Goal: Information Seeking & Learning: Check status

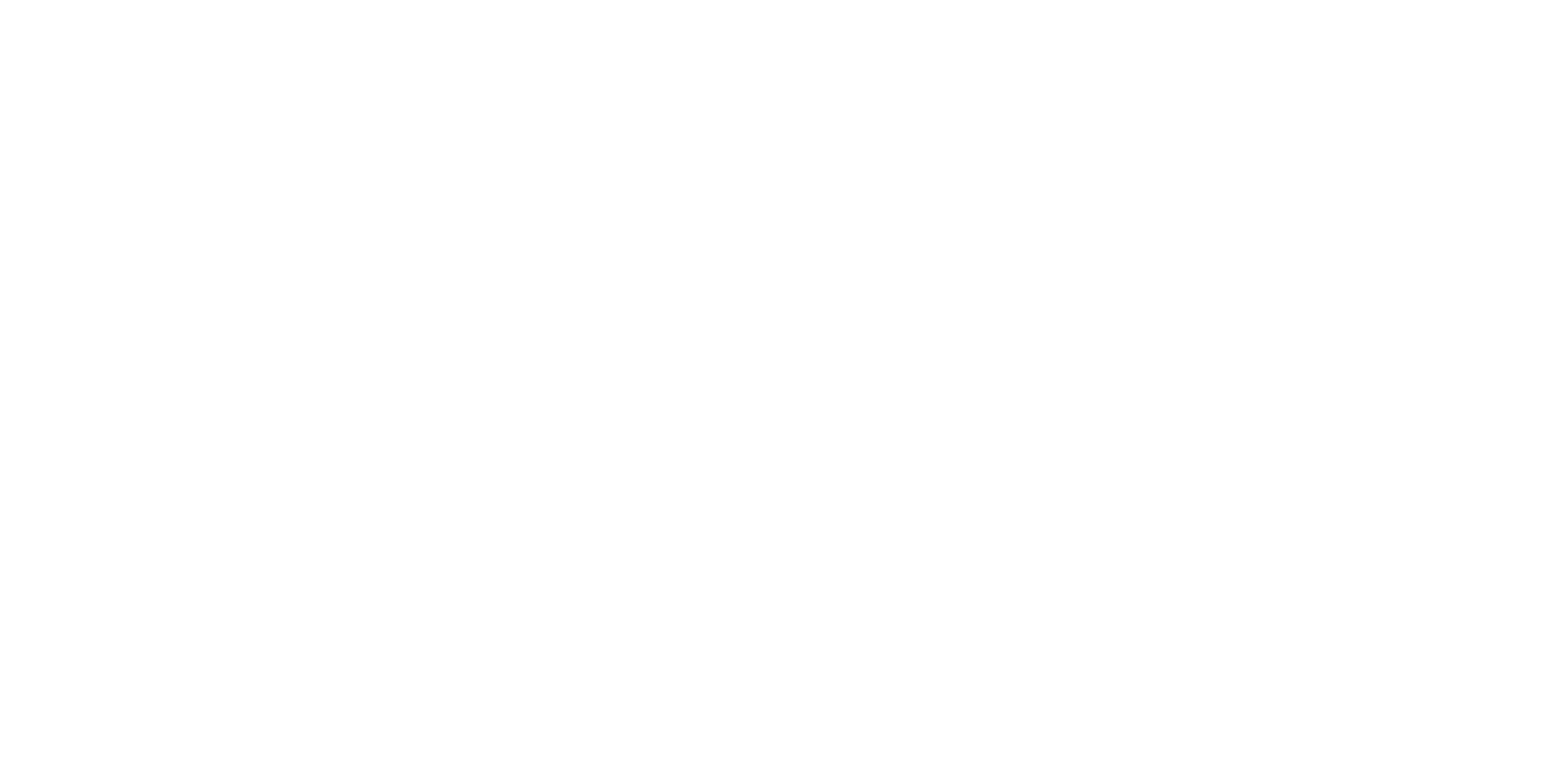
click at [472, 13] on html at bounding box center [784, 6] width 1568 height 13
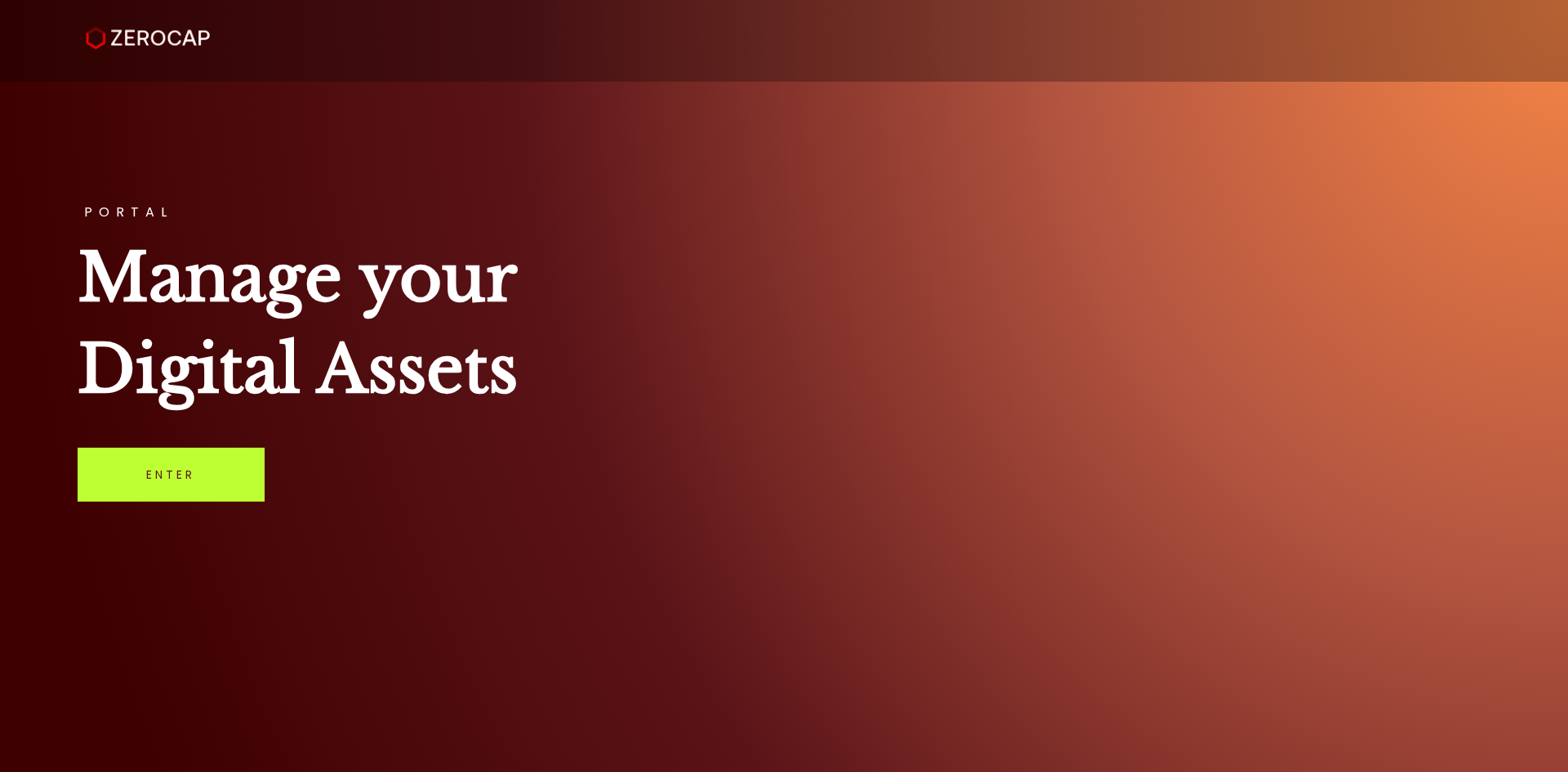
click at [165, 479] on link "Enter" at bounding box center [170, 475] width 187 height 54
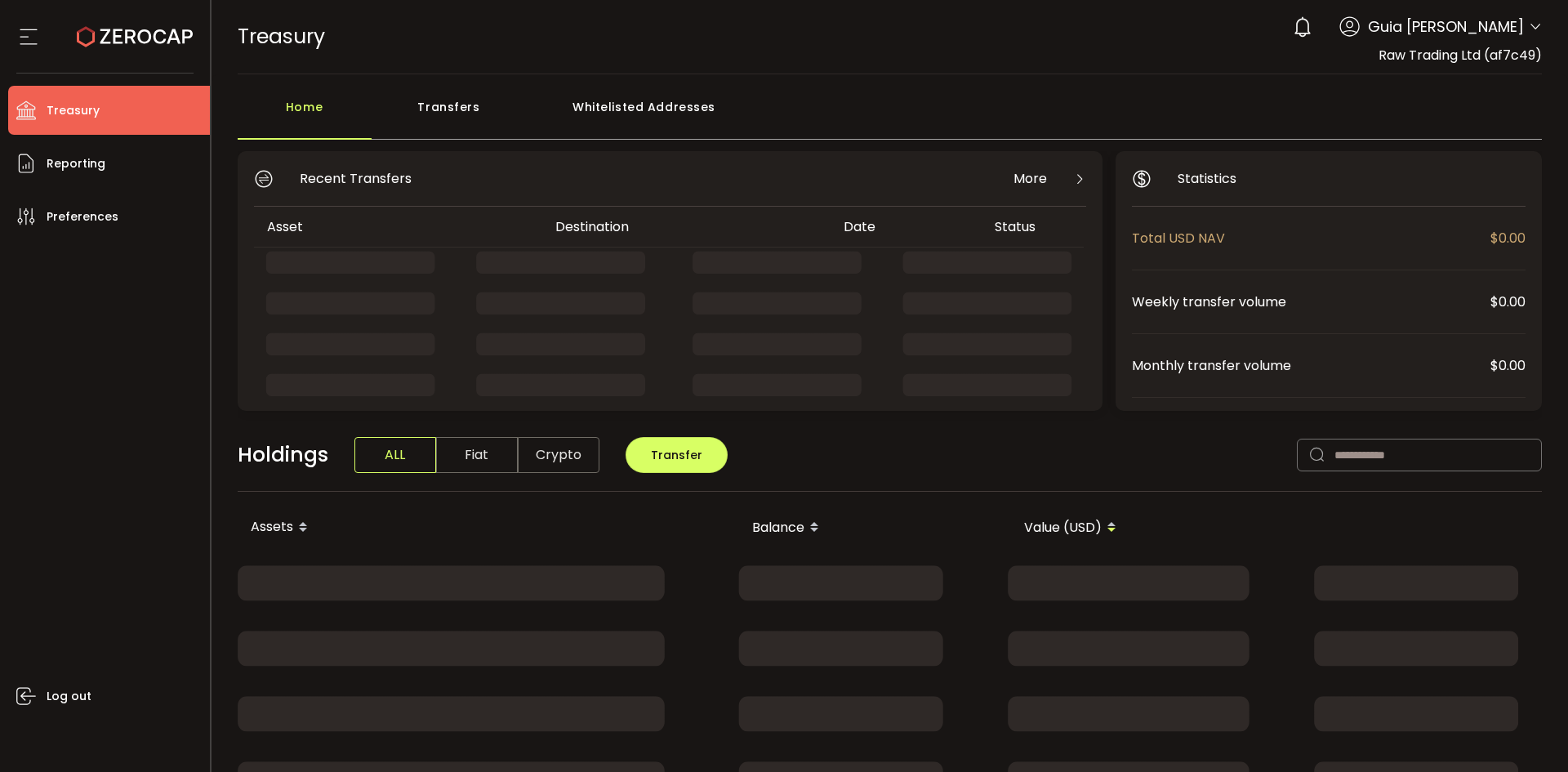
click at [1507, 28] on span "Guia Camille Valderama" at bounding box center [1446, 26] width 156 height 22
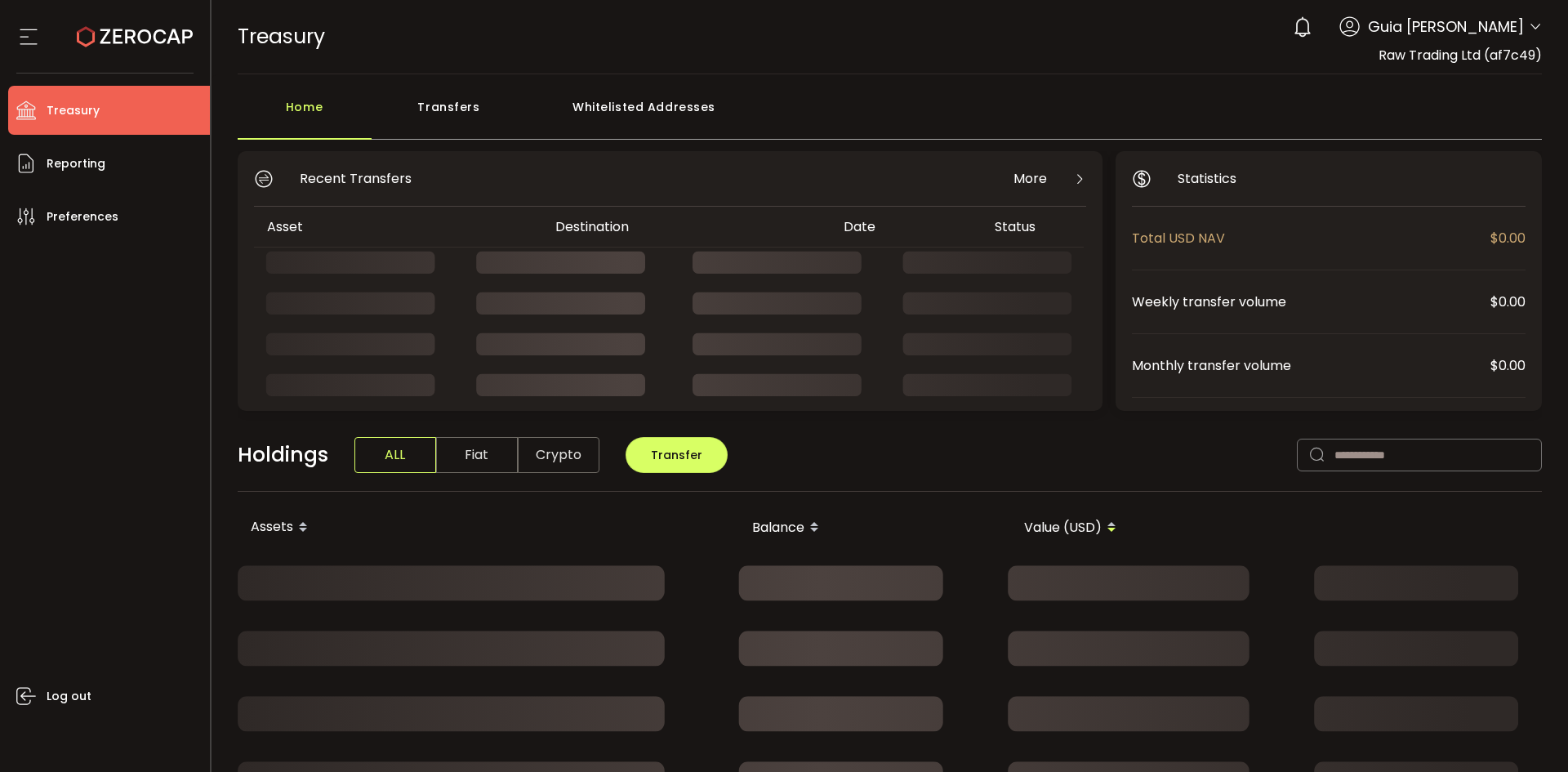
click at [1531, 27] on icon at bounding box center [1535, 26] width 13 height 13
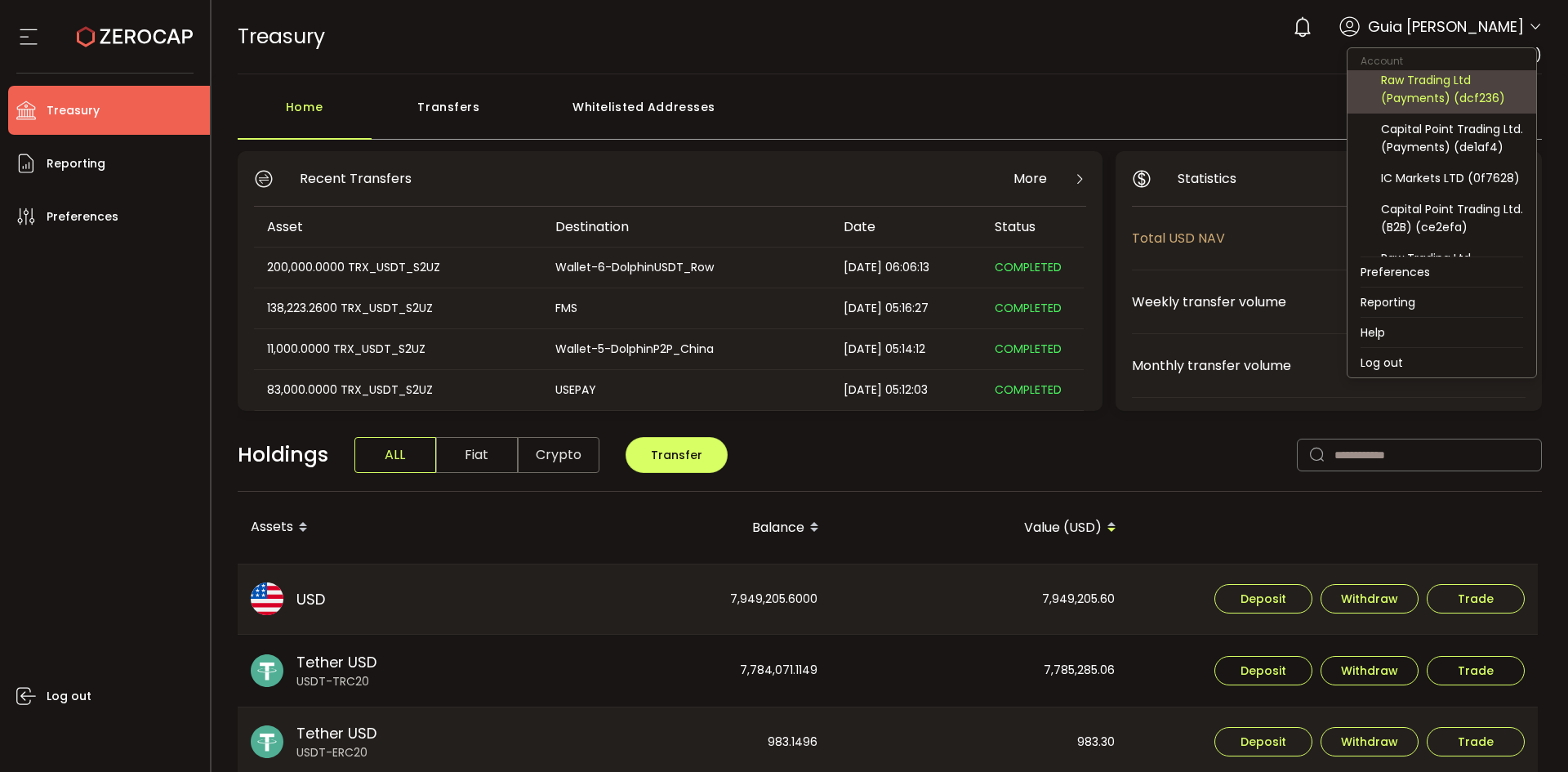
scroll to position [26, 0]
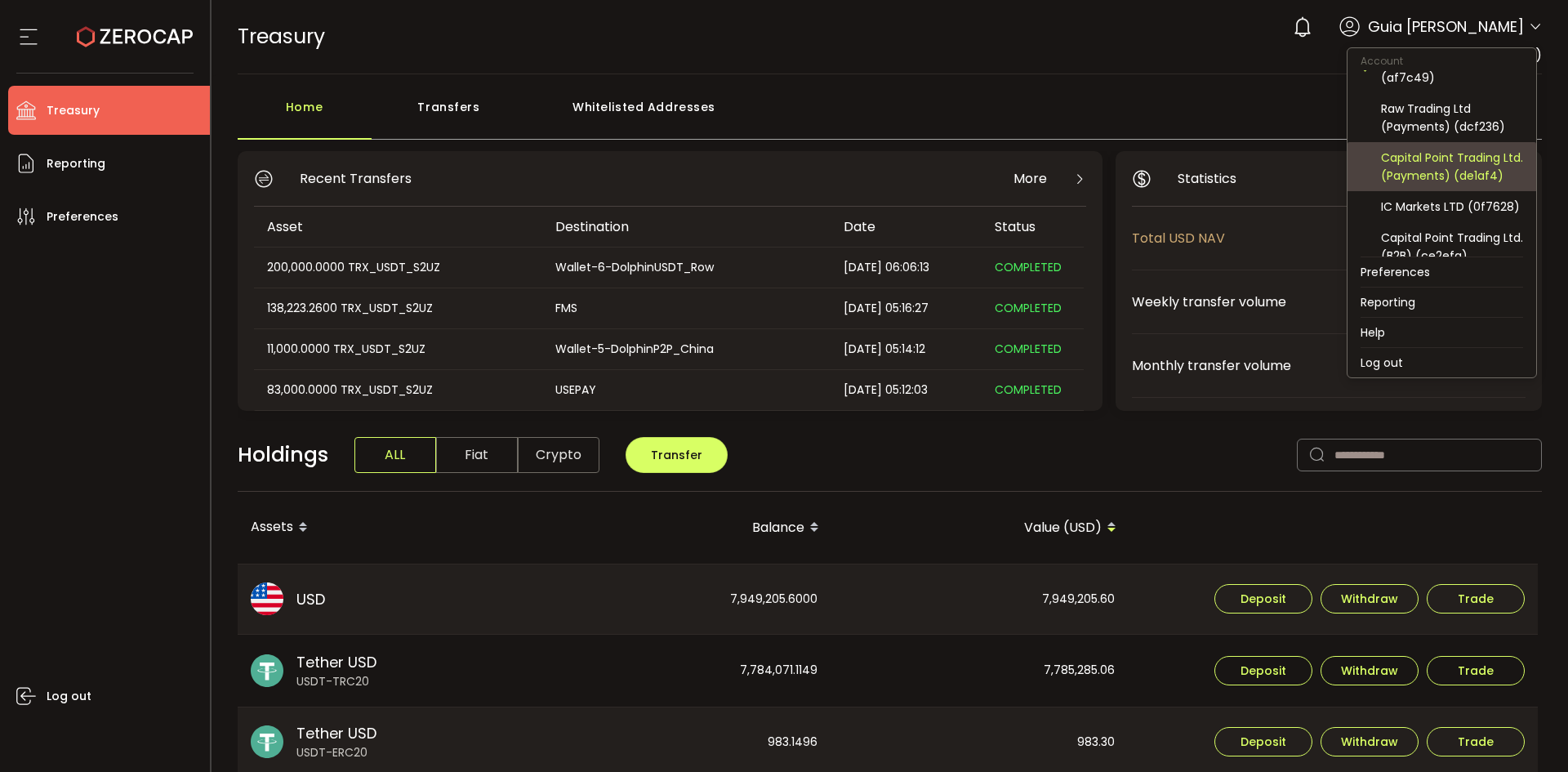
click at [1453, 159] on div "Capital Point Trading Ltd. (Payments) (de1af4)" at bounding box center [1453, 166] width 142 height 36
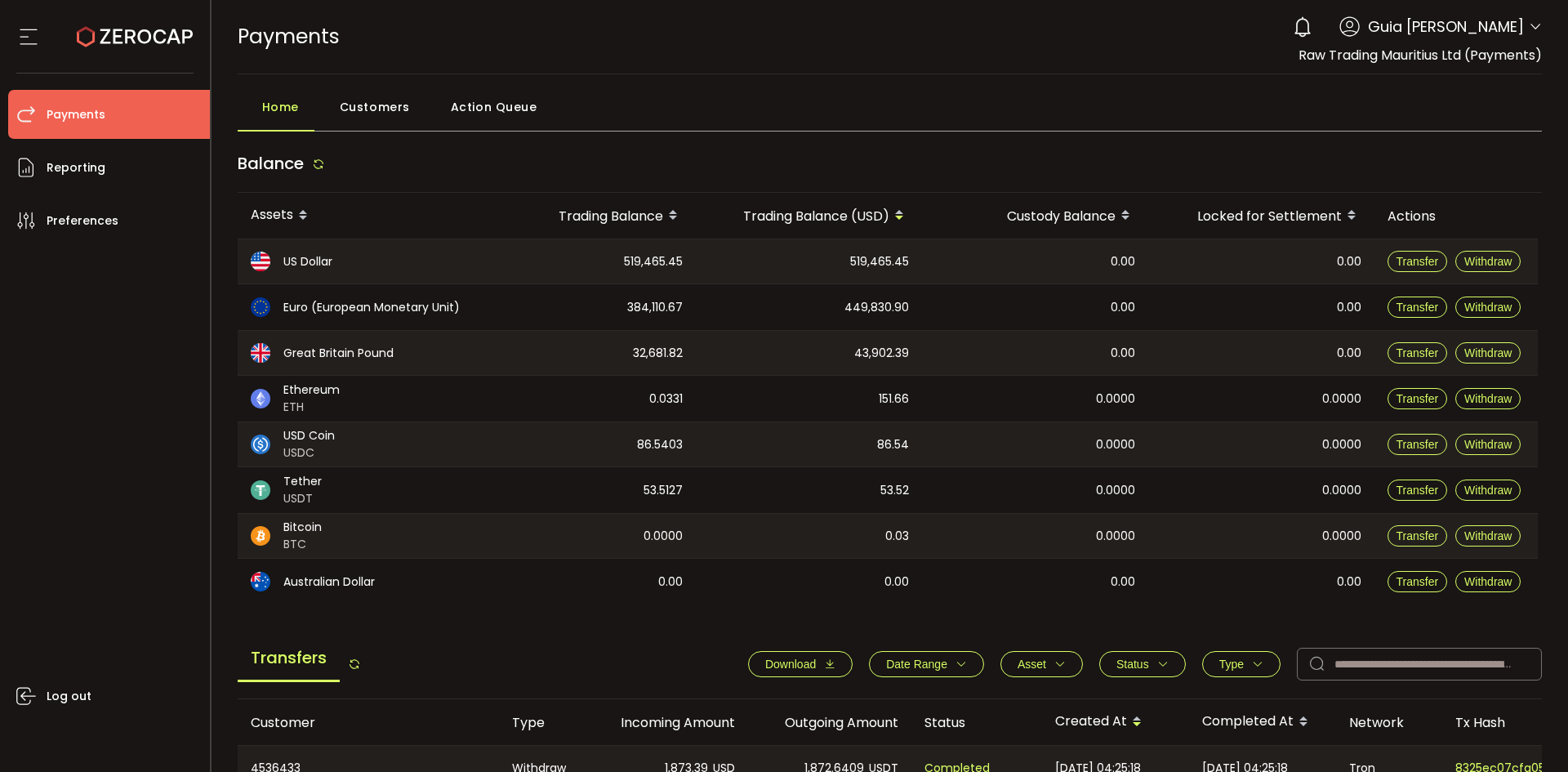
click at [1520, 22] on div "0 Guia Camille Valderama Account Raw Trading Ltd (af7c49) Raw Trading Ltd (Paym…" at bounding box center [1413, 27] width 257 height 36
click at [1533, 29] on icon at bounding box center [1535, 26] width 13 height 13
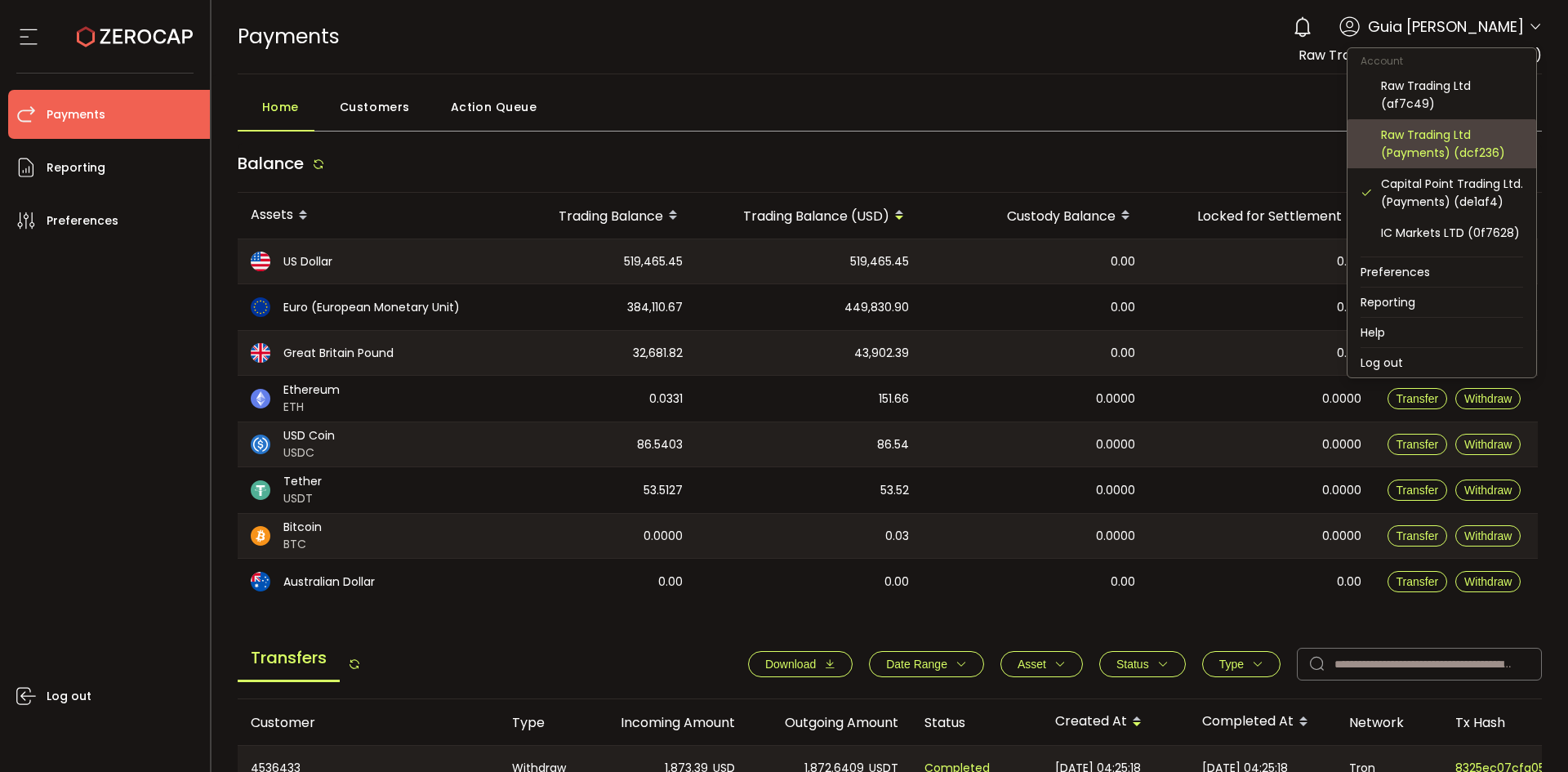
click at [1476, 137] on div "Raw Trading Ltd (Payments) (dcf236)" at bounding box center [1453, 143] width 142 height 36
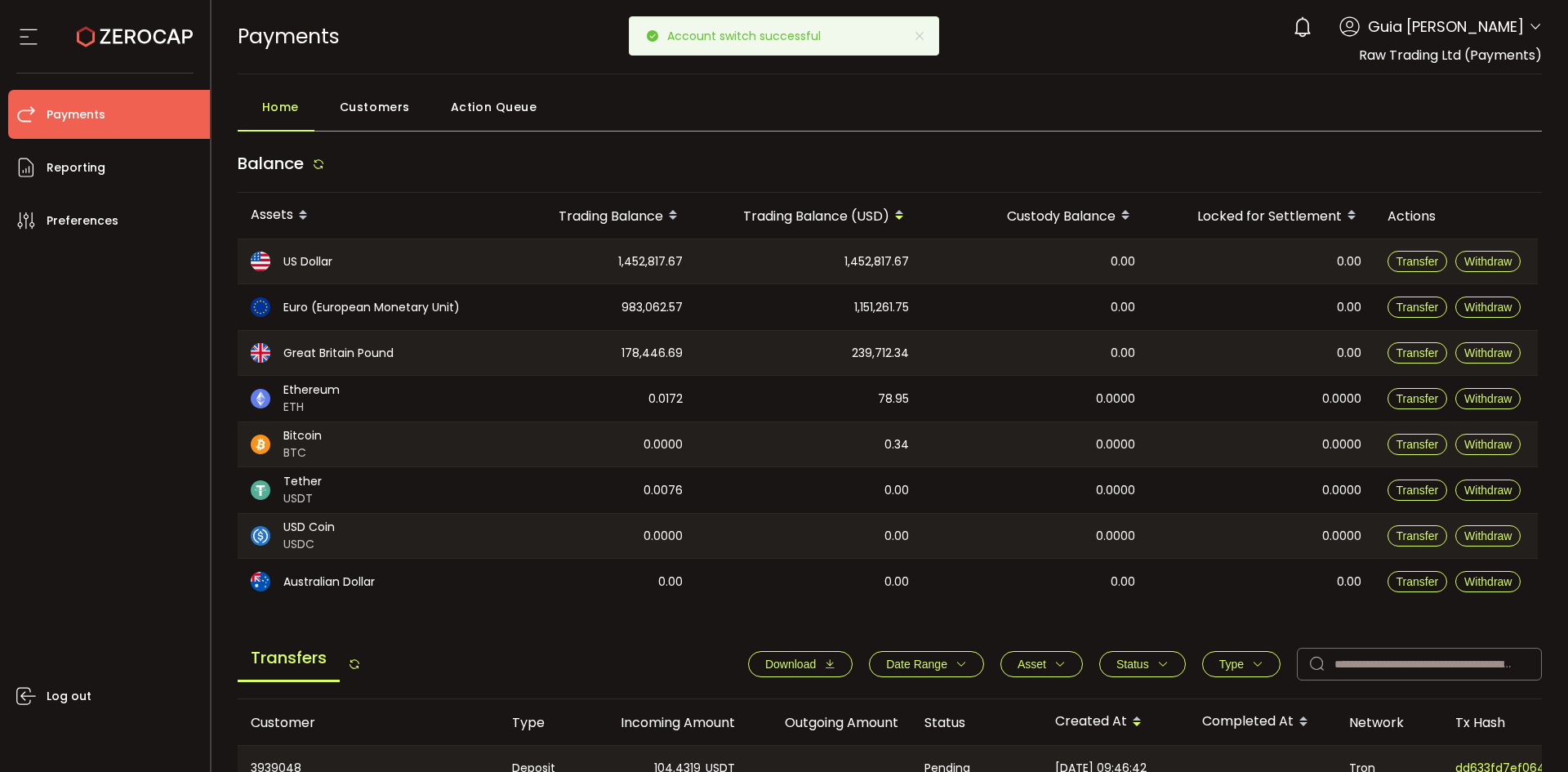
scroll to position [327, 0]
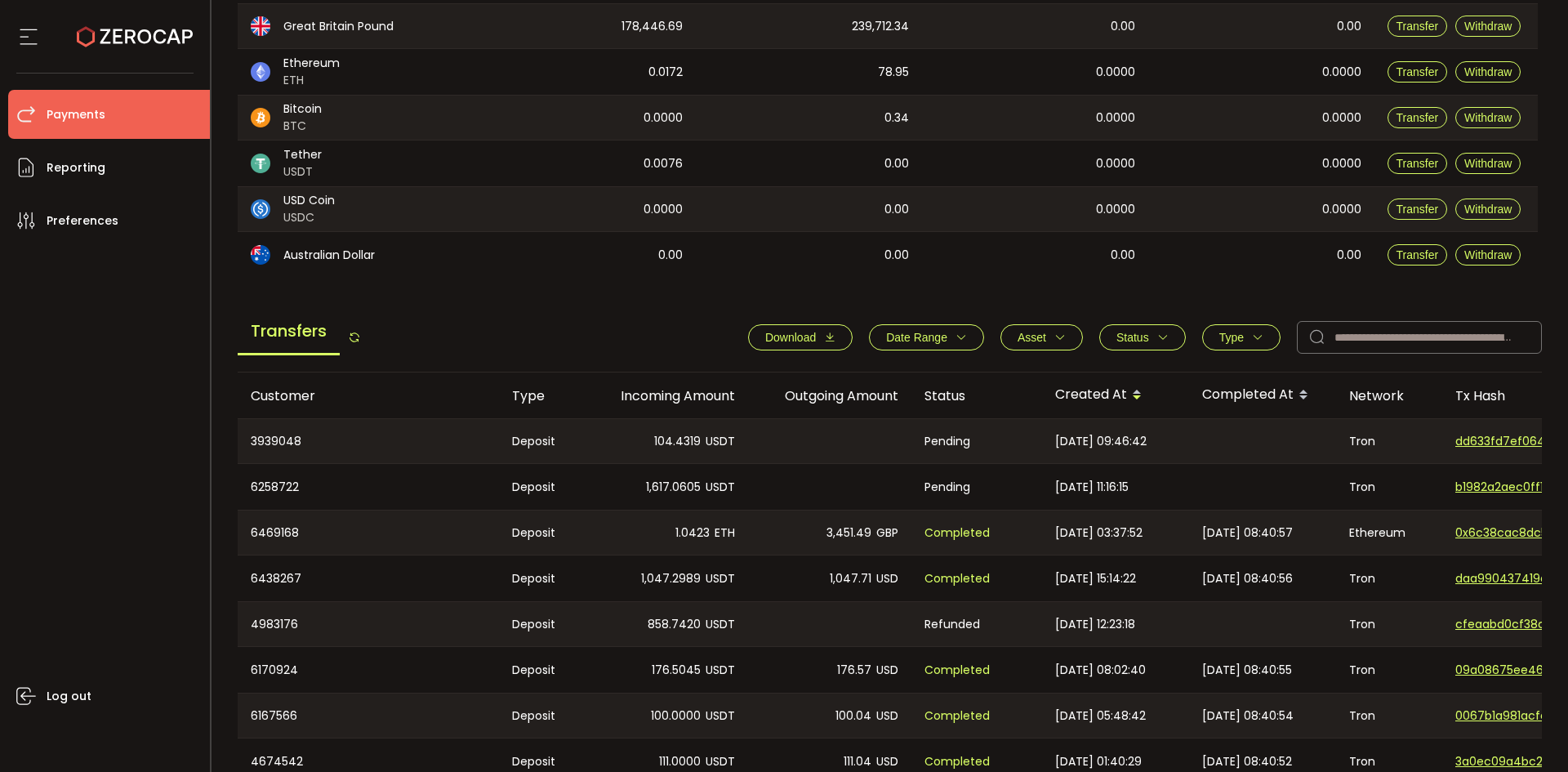
click at [924, 336] on span "Date Range" at bounding box center [917, 337] width 61 height 13
click at [857, 375] on icon at bounding box center [858, 377] width 18 height 26
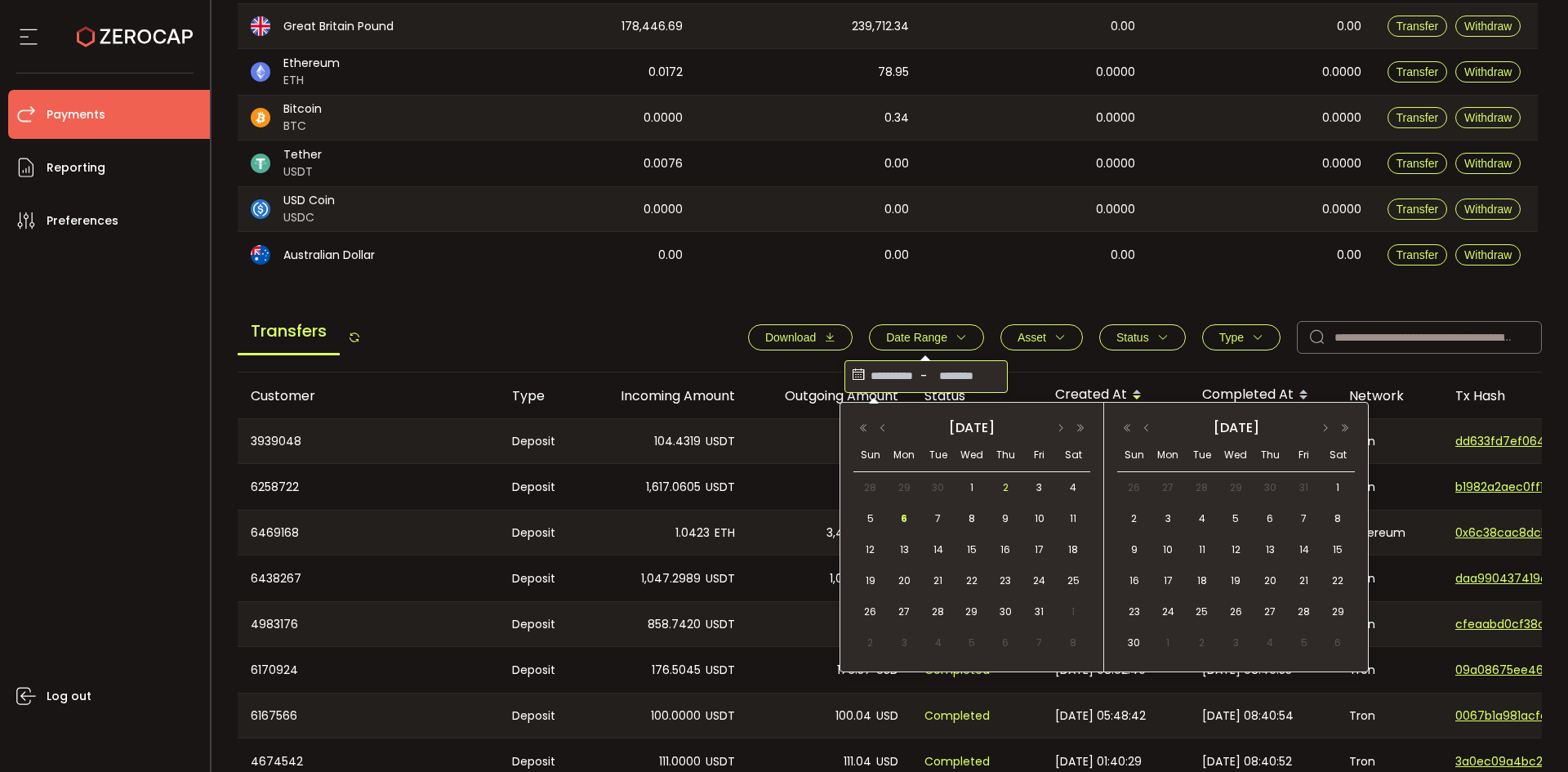
click at [1007, 489] on span "2" at bounding box center [1005, 487] width 20 height 20
click at [906, 515] on span "6" at bounding box center [904, 518] width 20 height 20
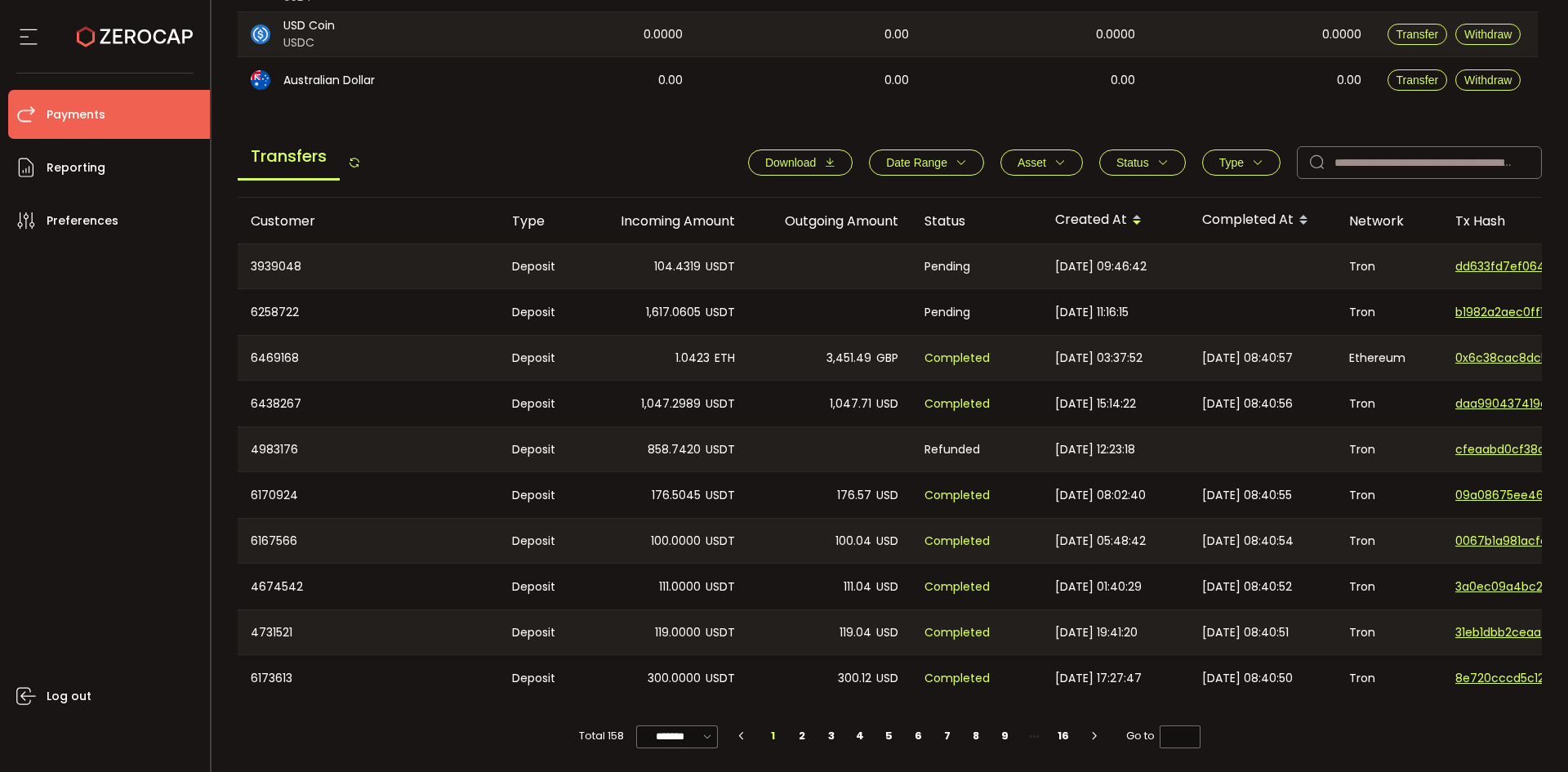
scroll to position [506, 0]
drag, startPoint x: 1200, startPoint y: 354, endPoint x: 1308, endPoint y: 360, distance: 108.2
click at [1308, 360] on div "2025-10-03 08:40:57" at bounding box center [1262, 358] width 147 height 44
drag, startPoint x: 1297, startPoint y: 540, endPoint x: 1221, endPoint y: 529, distance: 76.8
click at [1221, 532] on span "2025-10-03 08:40:54" at bounding box center [1248, 541] width 92 height 19
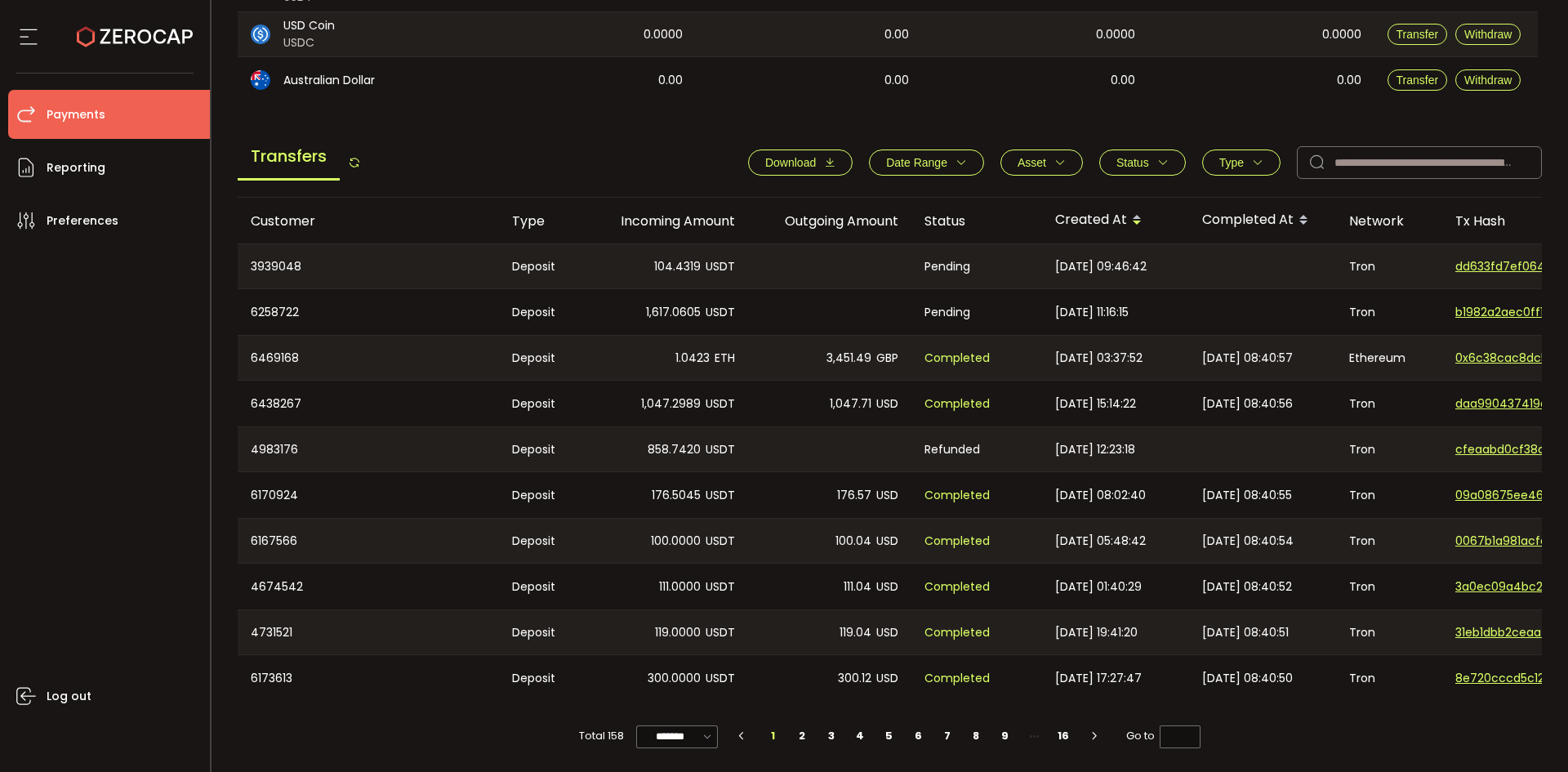
click at [1138, 257] on span "2025-10-06 09:46:42" at bounding box center [1101, 266] width 92 height 19
click at [962, 354] on span "Completed" at bounding box center [957, 358] width 65 height 19
click at [723, 365] on div "1.0423 ETH" at bounding box center [667, 358] width 164 height 44
click at [121, 153] on li "Reporting" at bounding box center [109, 168] width 202 height 49
click at [91, 163] on span "Reporting" at bounding box center [75, 168] width 59 height 24
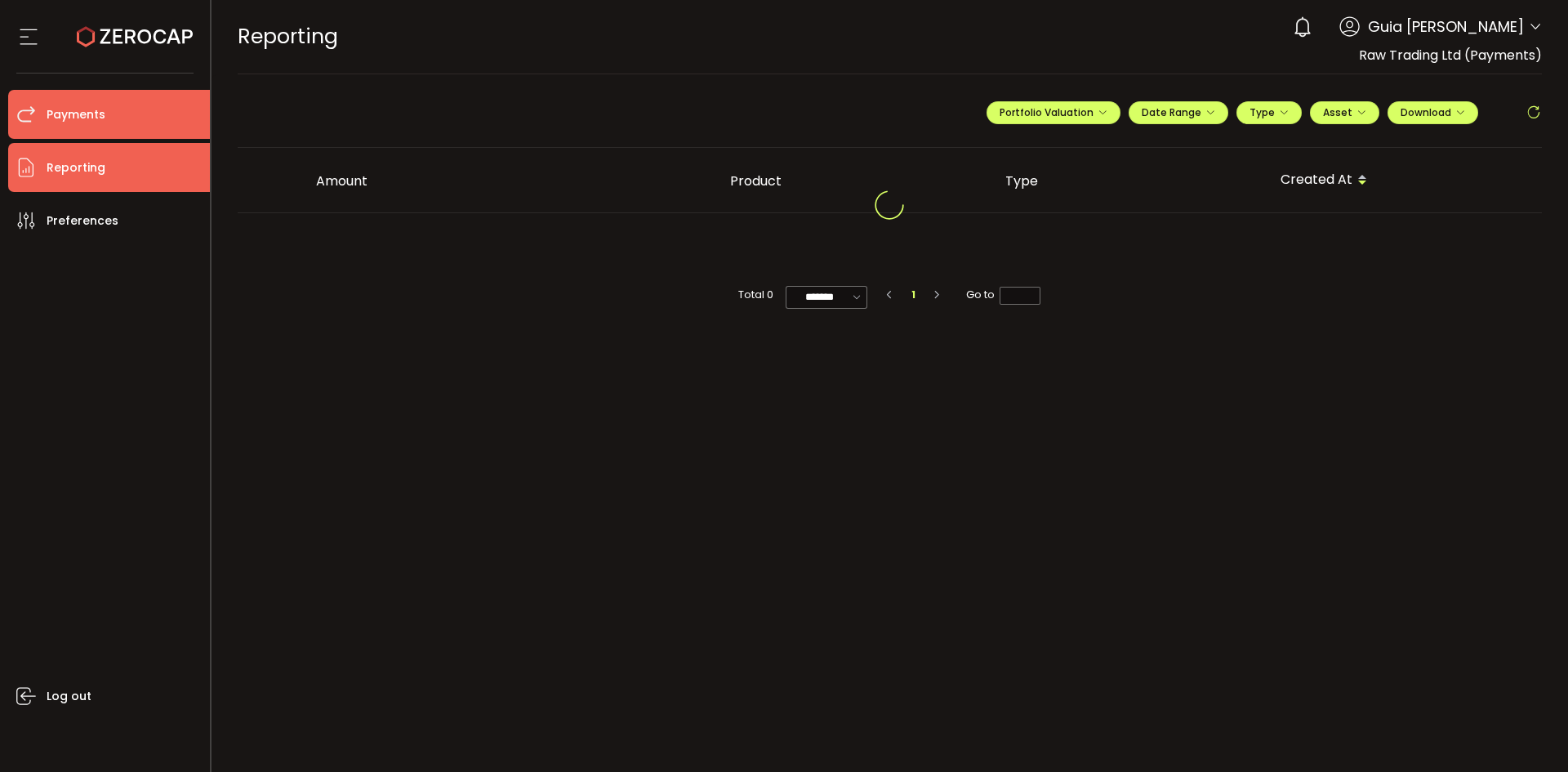
click at [142, 109] on li "Payments" at bounding box center [109, 115] width 202 height 49
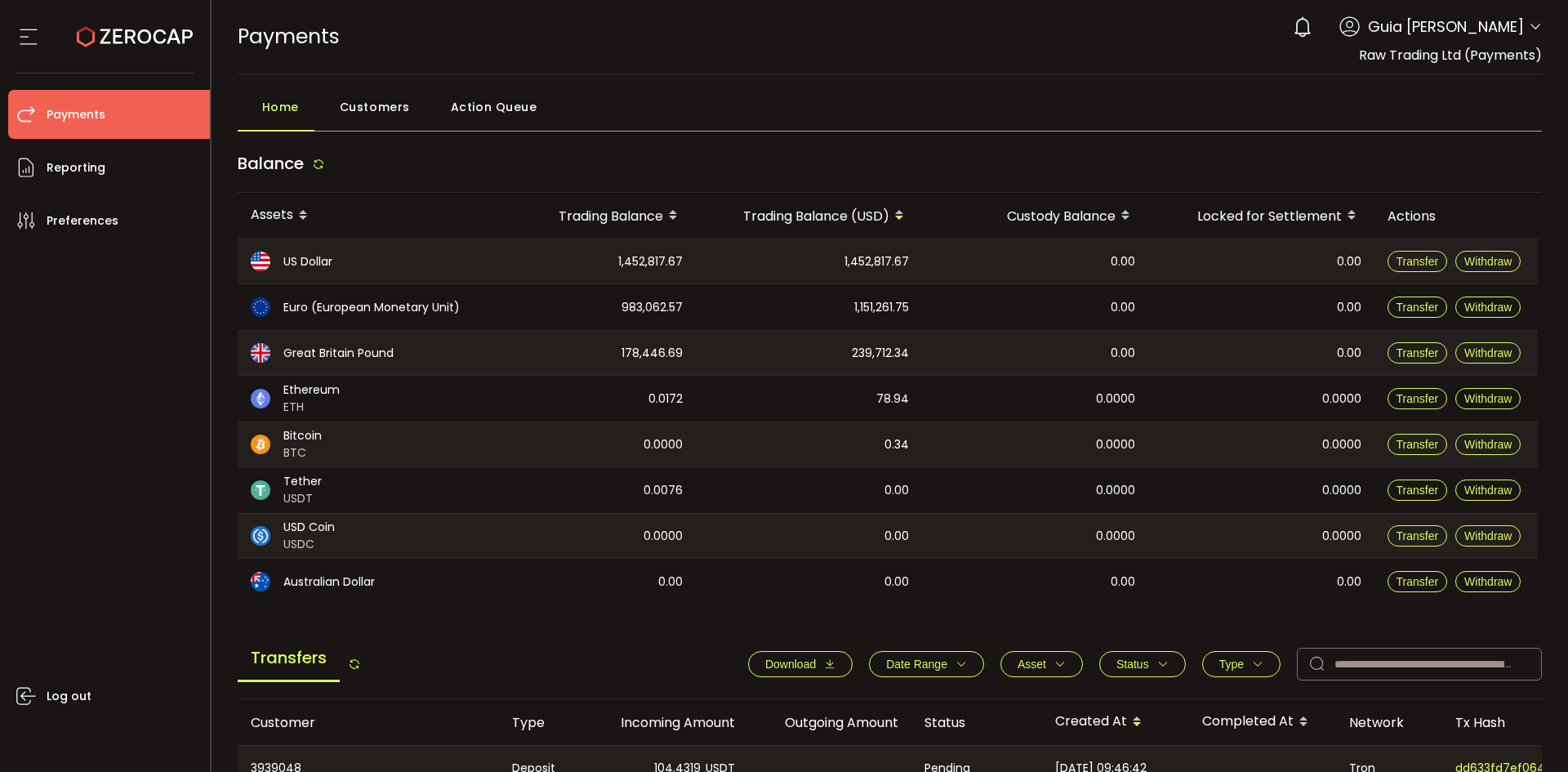
click at [1528, 12] on div "0 Guia Camille Valderama Account Raw Trading Ltd (af7c49) Raw Trading Ltd (Paym…" at bounding box center [1413, 27] width 257 height 36
click at [1534, 24] on icon at bounding box center [1535, 26] width 13 height 13
click at [1531, 32] on icon at bounding box center [1535, 26] width 13 height 13
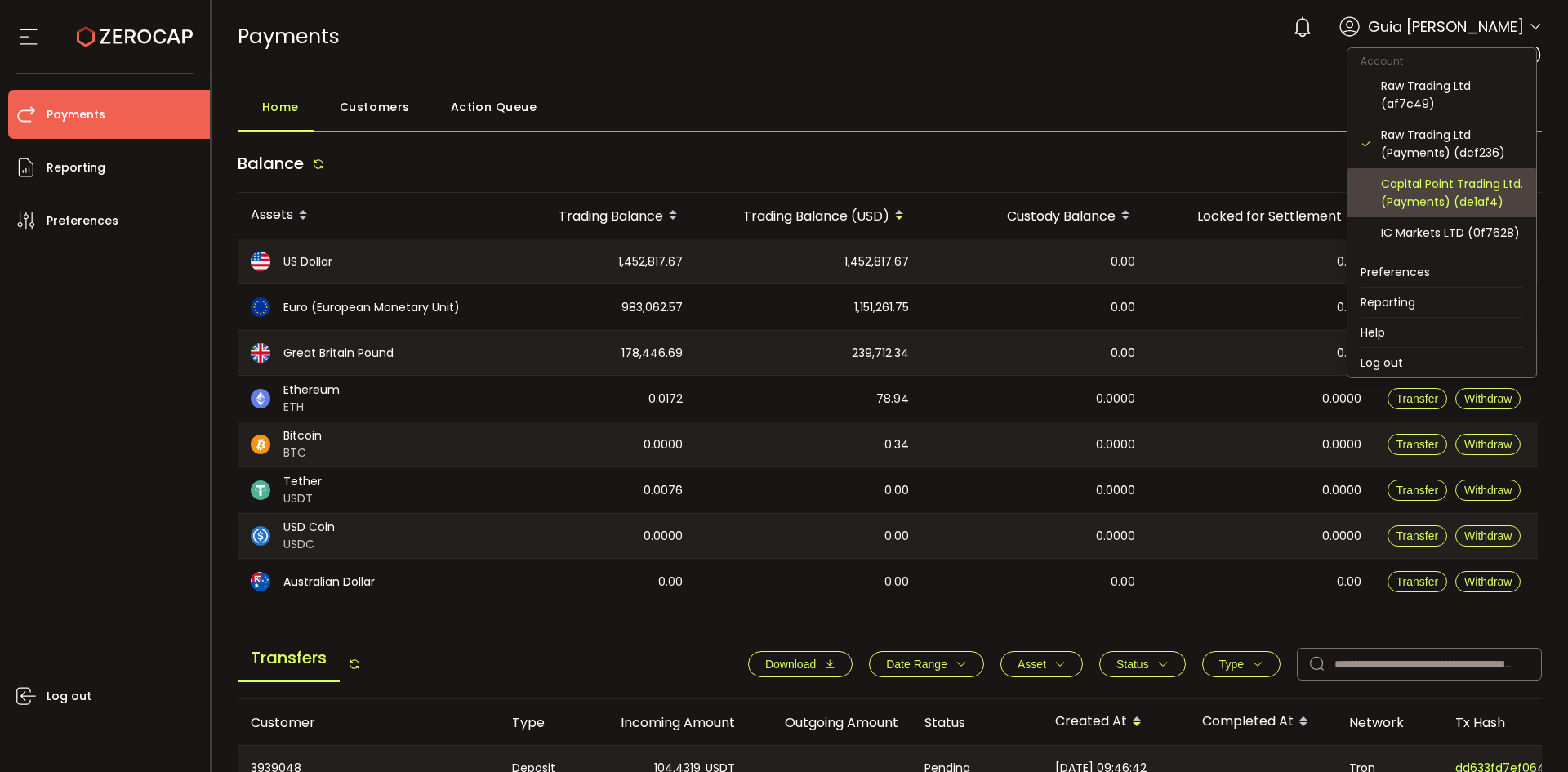
click at [1454, 188] on div "Capital Point Trading Ltd. (Payments) (de1af4)" at bounding box center [1453, 193] width 142 height 36
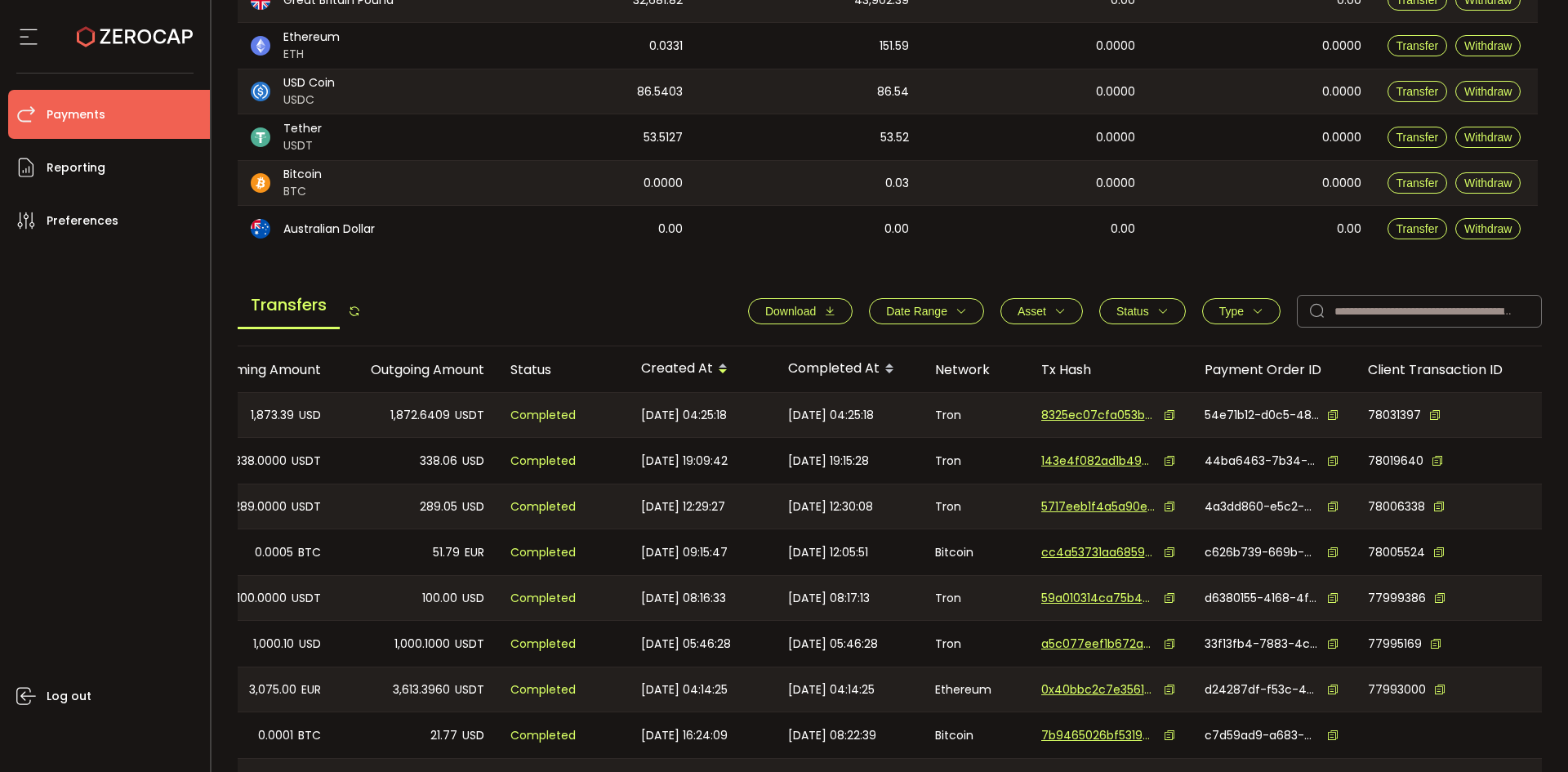
scroll to position [506, 0]
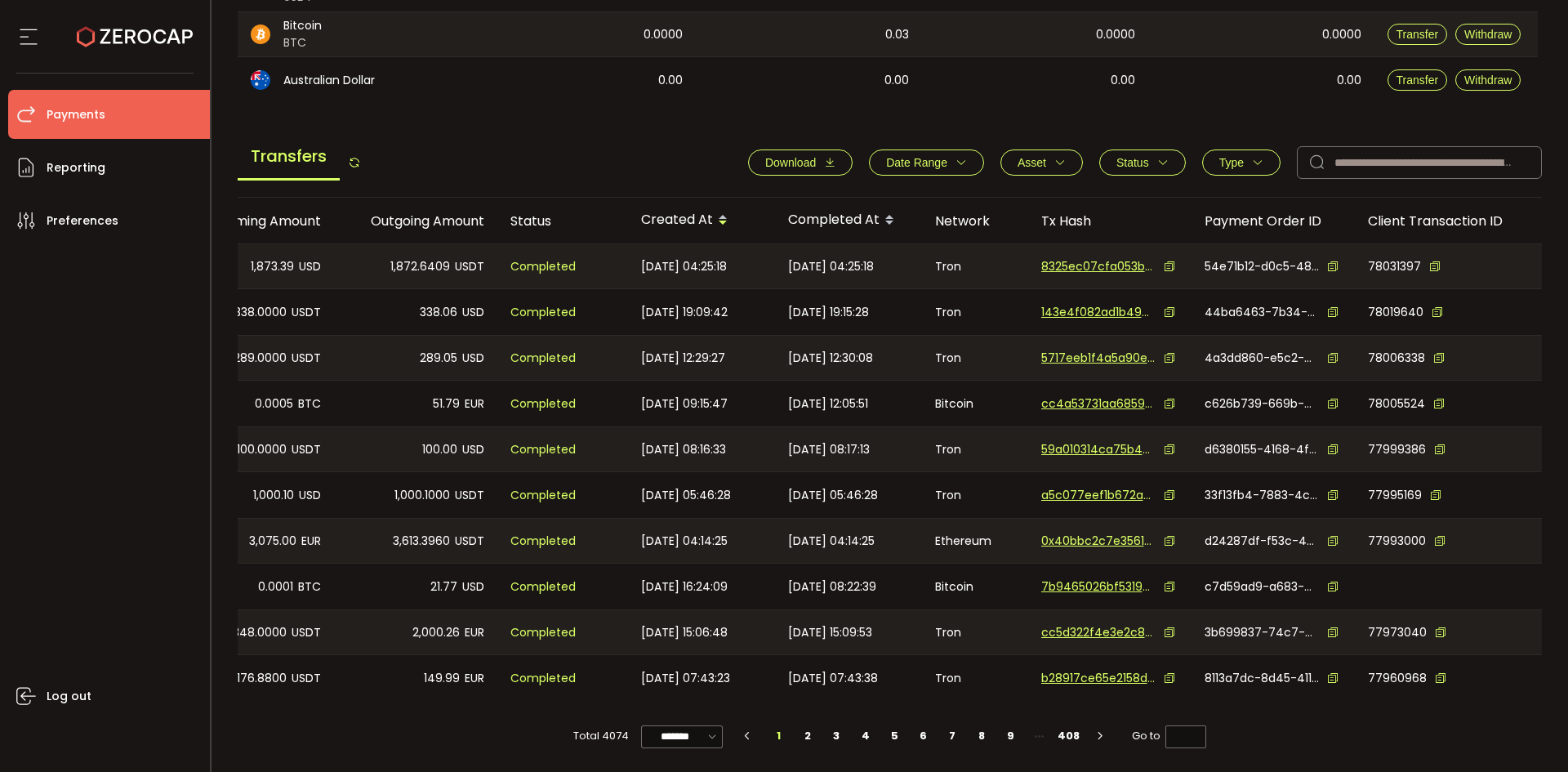
click at [112, 618] on div "Log out" at bounding box center [109, 502] width 202 height 515
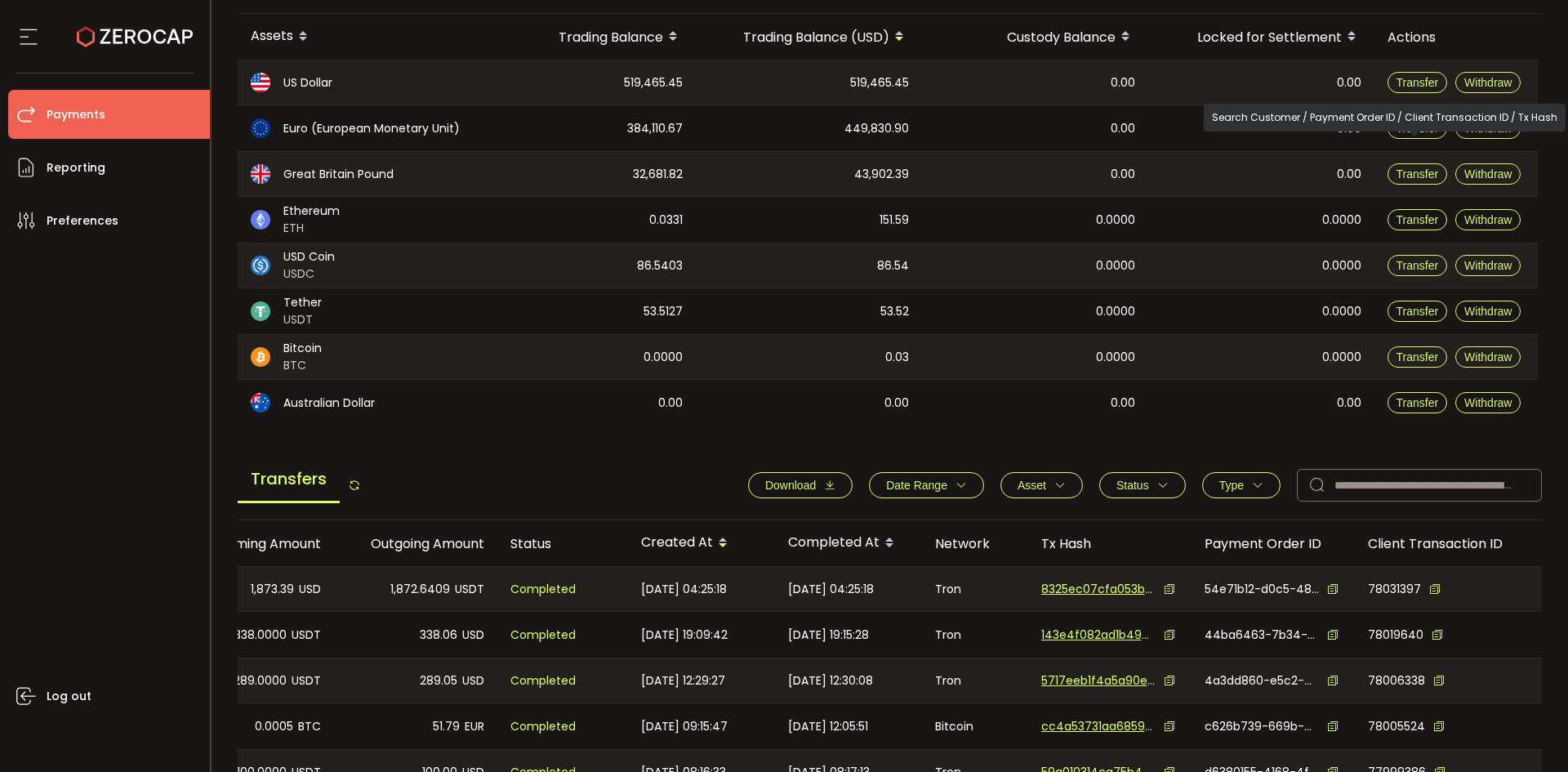
scroll to position [0, 0]
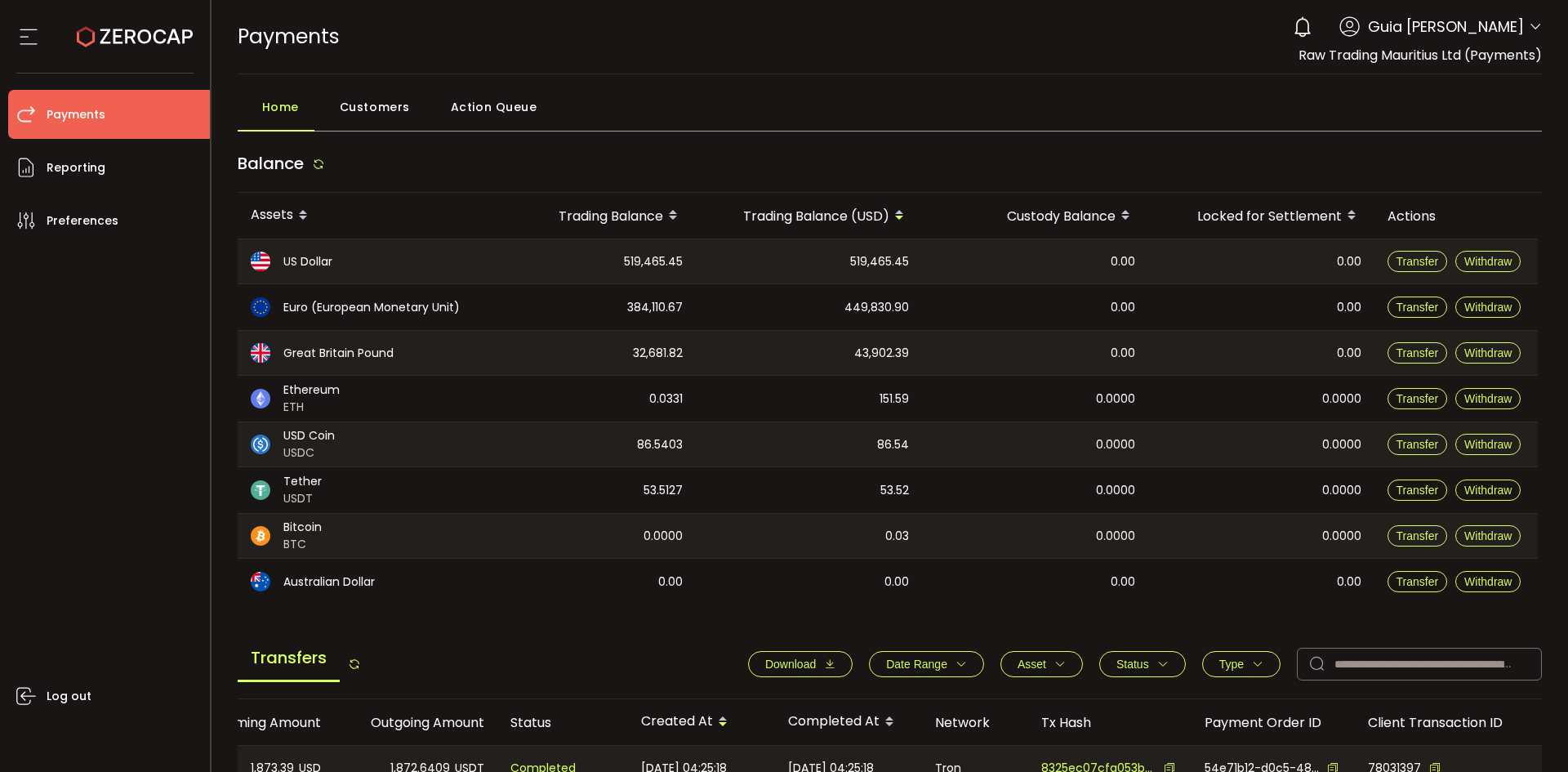
click at [1523, 22] on div "0 Guia Camille Valderama Account Raw Trading Ltd (af7c49) Raw Trading Ltd (Paym…" at bounding box center [1413, 27] width 257 height 36
click at [1529, 27] on icon at bounding box center [1535, 26] width 13 height 13
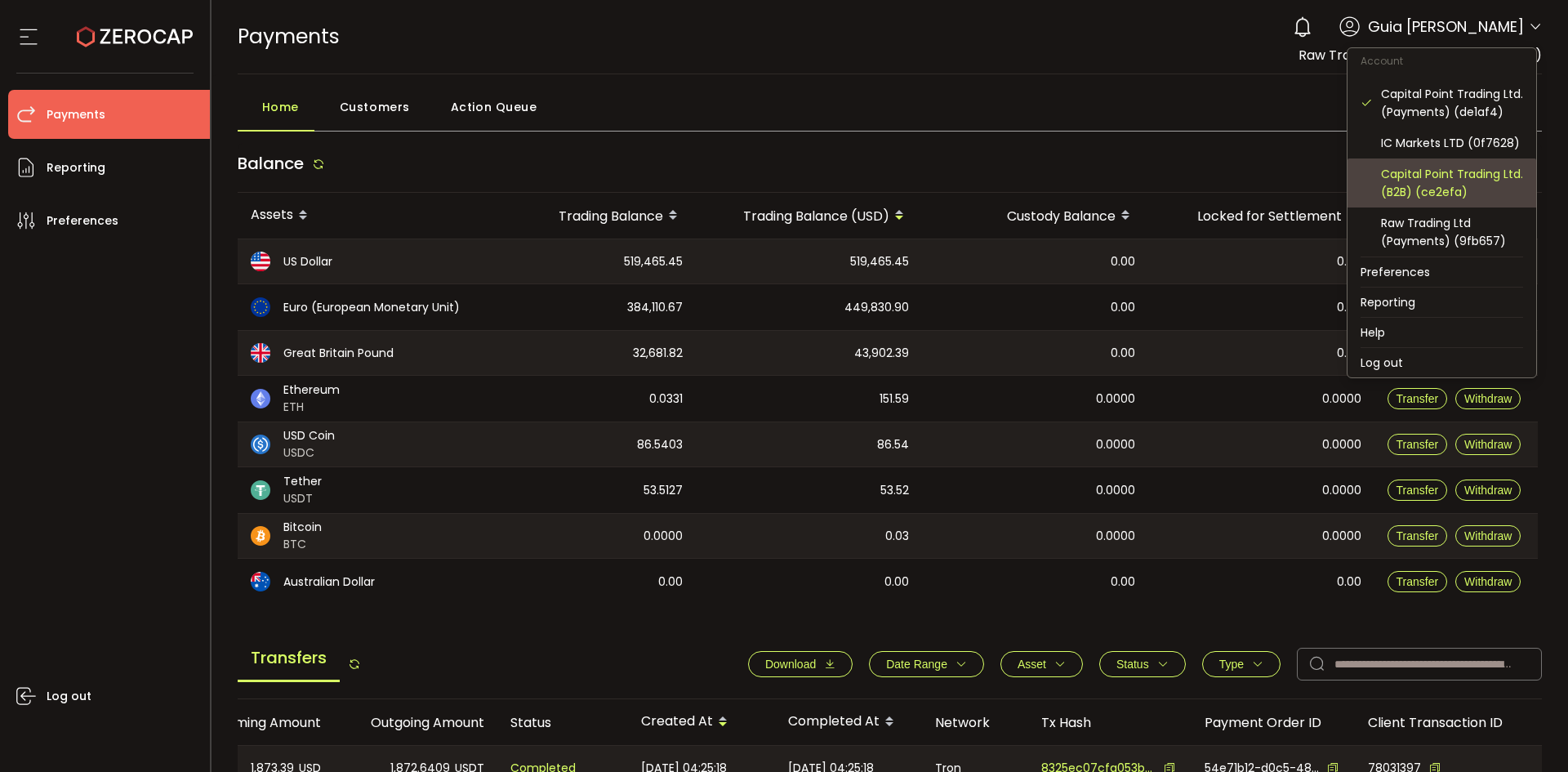
scroll to position [108, 0]
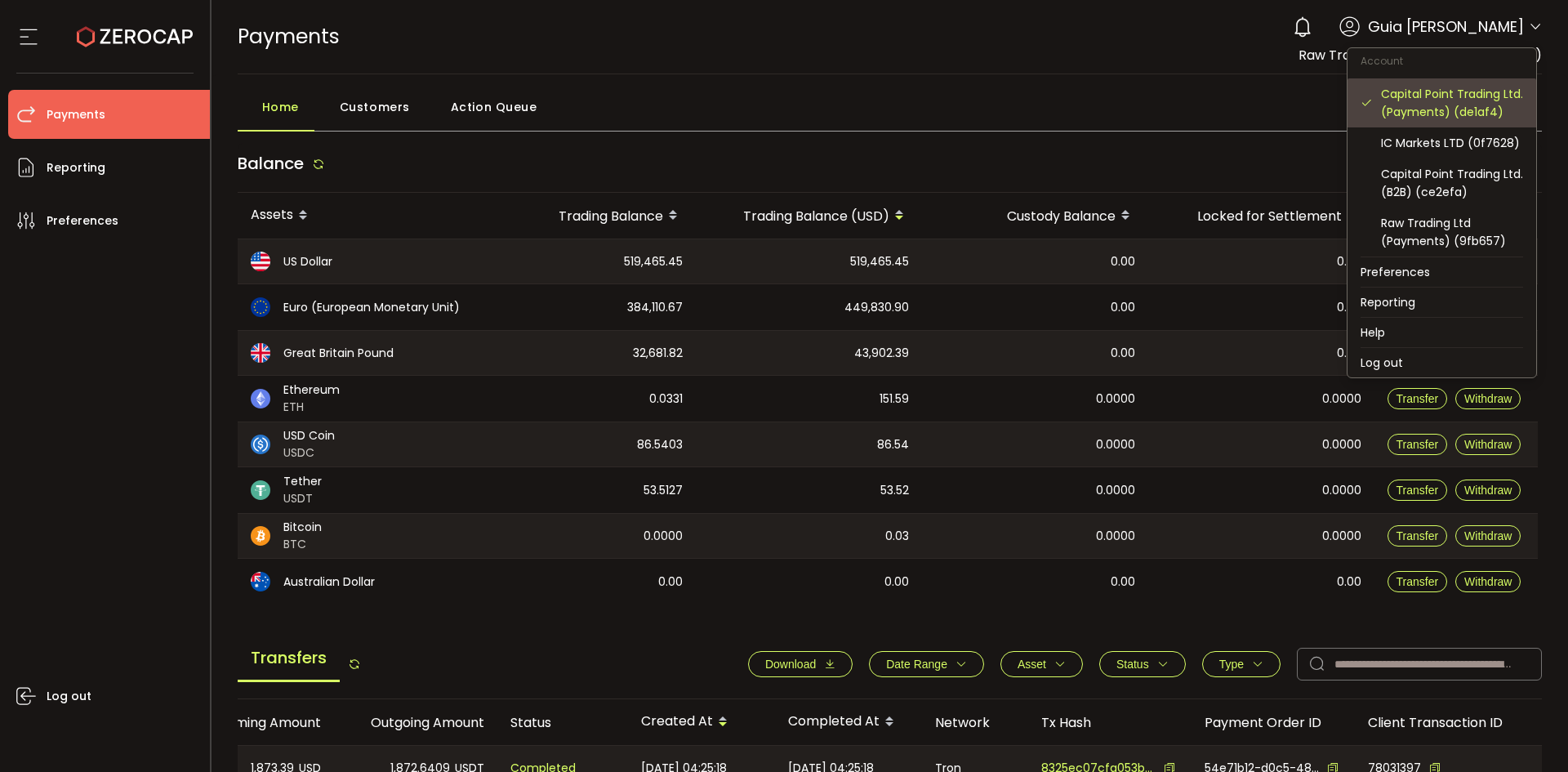
click at [1467, 85] on div "Capital Point Trading Ltd. (Payments) (de1af4)" at bounding box center [1453, 103] width 142 height 36
click at [1412, 103] on div "Capital Point Trading Ltd. (Payments) (de1af4)" at bounding box center [1453, 103] width 142 height 36
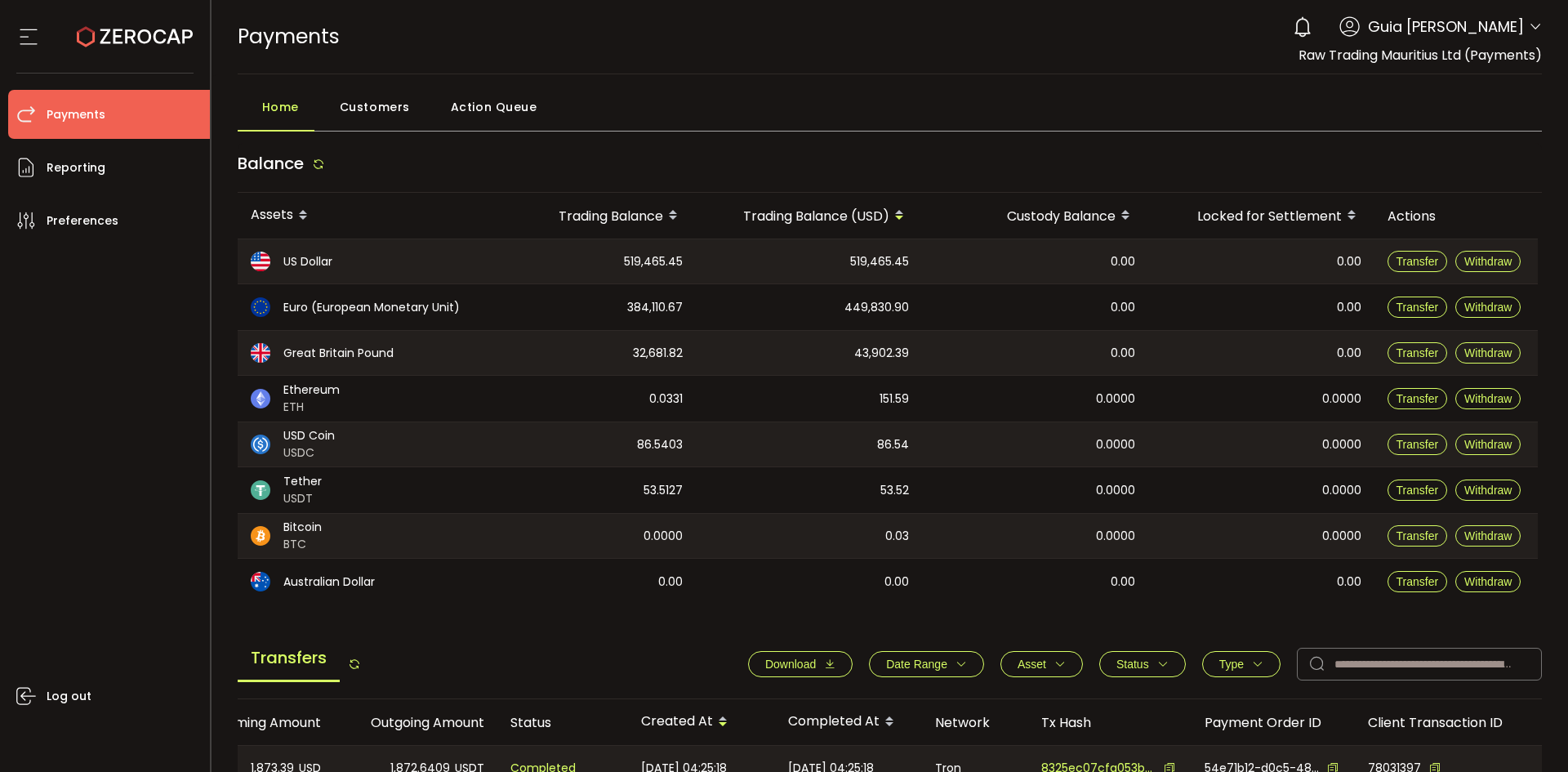
drag, startPoint x: 21, startPoint y: 269, endPoint x: 31, endPoint y: 270, distance: 10.0
click at [25, 269] on div "Log out" at bounding box center [109, 502] width 202 height 515
click at [83, 174] on span "Reporting" at bounding box center [75, 168] width 59 height 24
